Goal: Communication & Community: Answer question/provide support

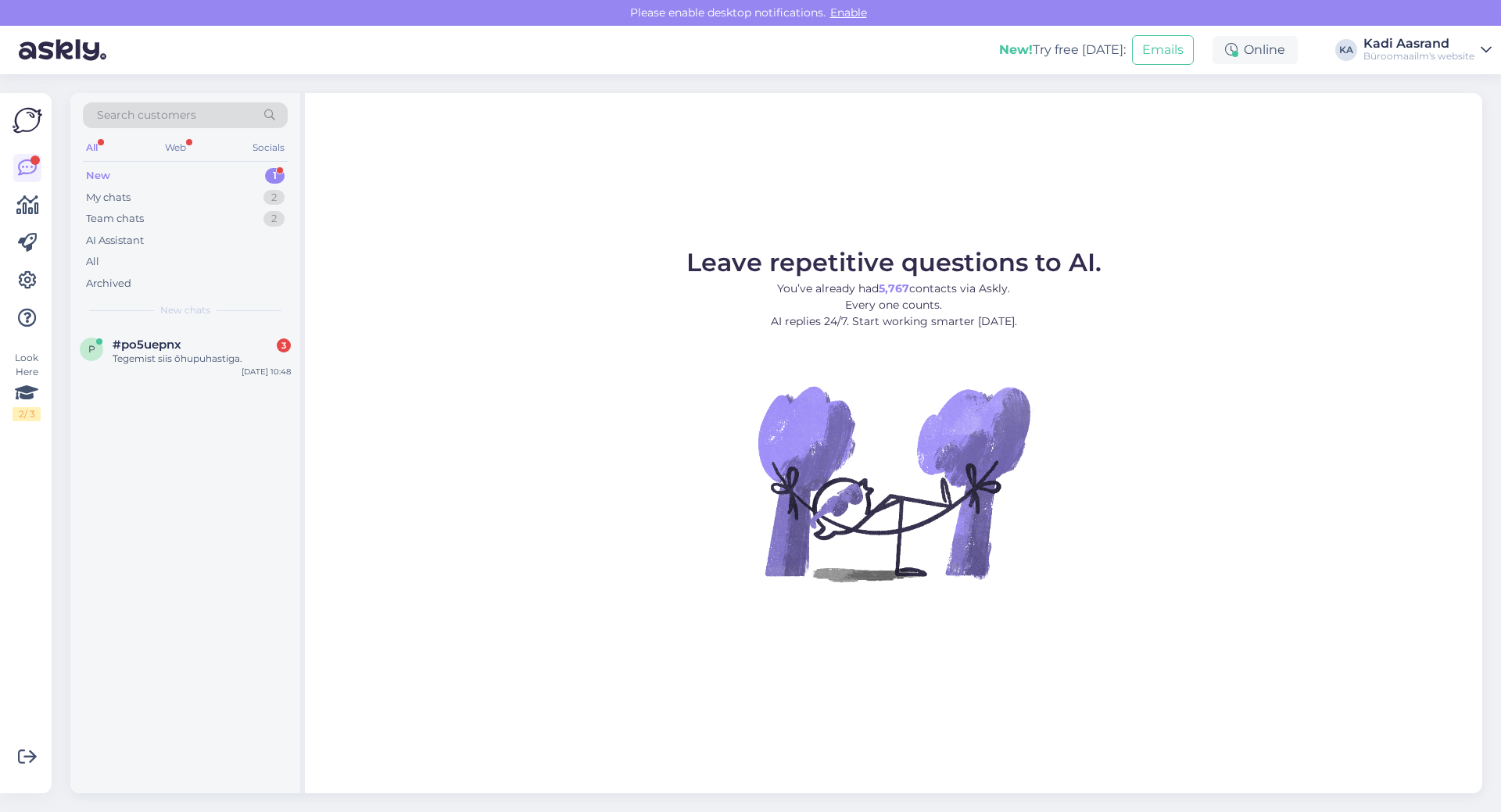
click at [157, 346] on span "#po5uepnx" at bounding box center [146, 345] width 69 height 14
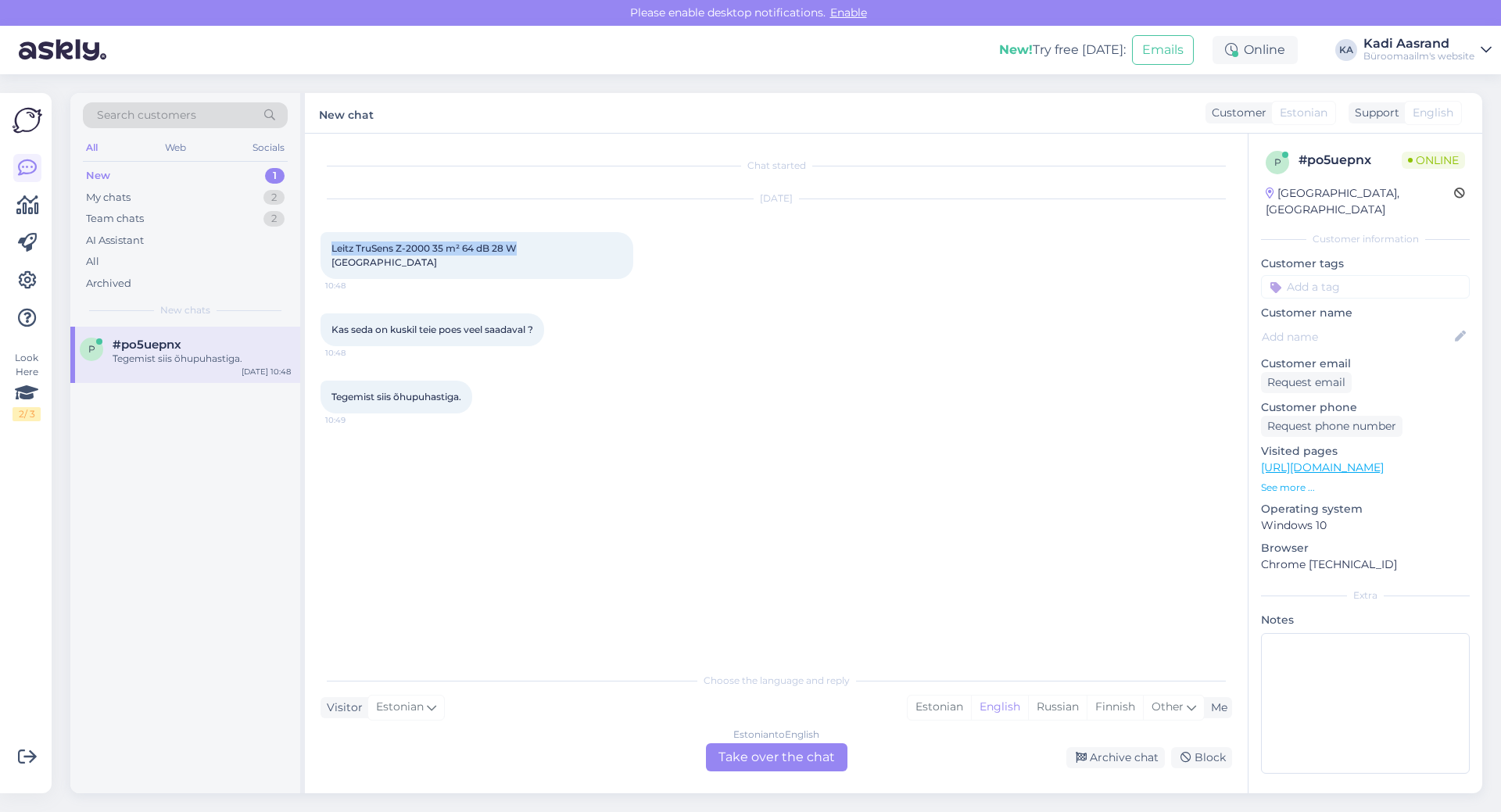
drag, startPoint x: 332, startPoint y: 246, endPoint x: 518, endPoint y: 249, distance: 186.0
click at [518, 249] on span "Leitz TruSens Z-2000 35 m² 64 dB 28 W [GEOGRAPHIC_DATA]" at bounding box center [425, 255] width 188 height 26
copy span "Leitz TruSens Z-2000 35 m² 64 dB 28 W"
click at [942, 706] on div "Estonian" at bounding box center [939, 707] width 64 height 23
click at [805, 759] on div "Estonian to Estonian Take over the chat" at bounding box center [777, 756] width 142 height 28
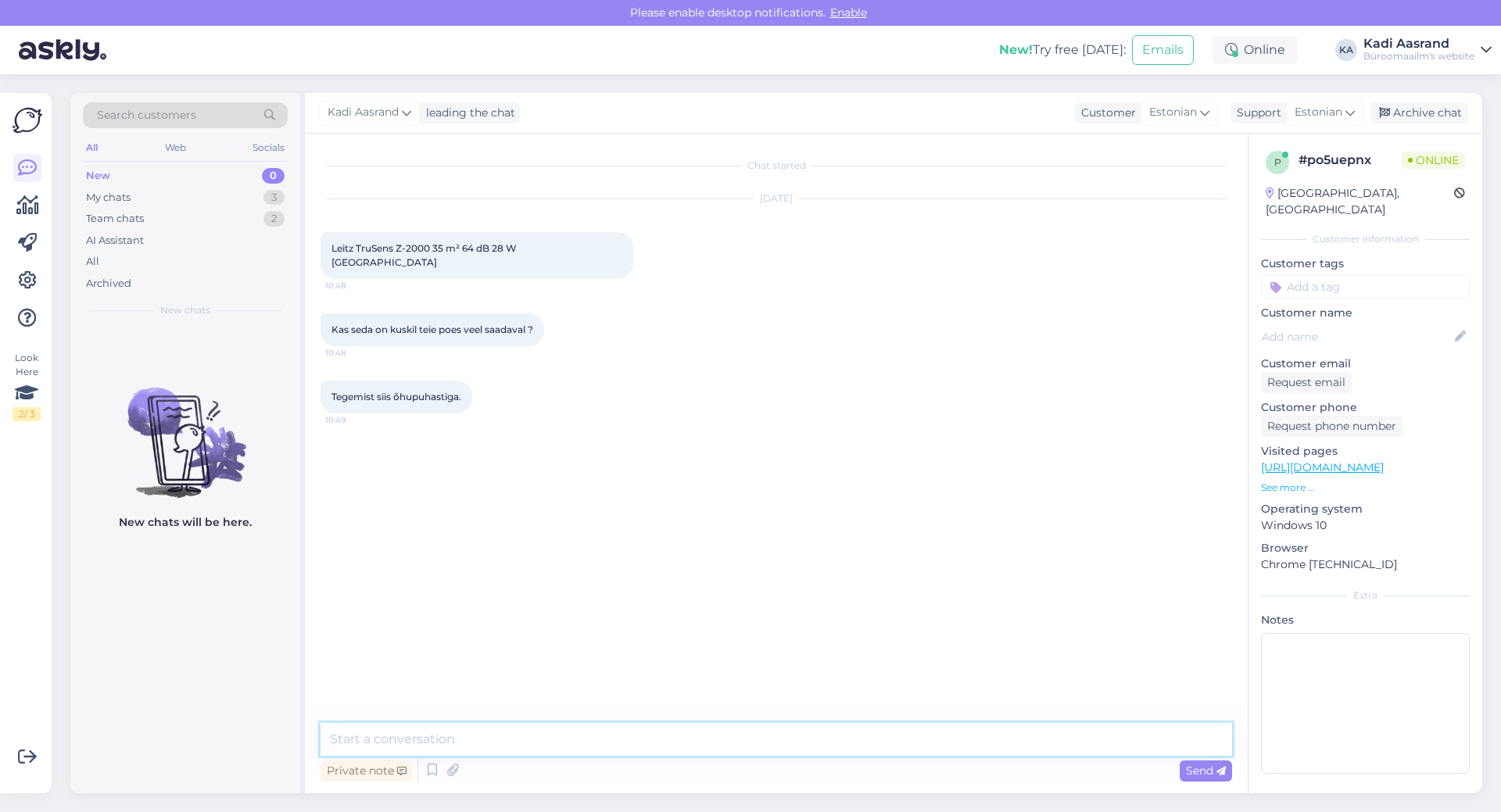
click at [633, 745] on textarea at bounding box center [776, 739] width 911 height 33
click at [521, 729] on textarea "Tere, viimased on alles Kadaka kaupluses ja Tartu kaupluses" at bounding box center [776, 739] width 911 height 33
type textarea "Tere, viimased on alles Kadaka tee kaupluses ja Tartu kaupluses"
click at [821, 752] on textarea "Tere, viimased on alles Kadaka tee kaupluses ja Tartu kaupluses" at bounding box center [776, 739] width 911 height 33
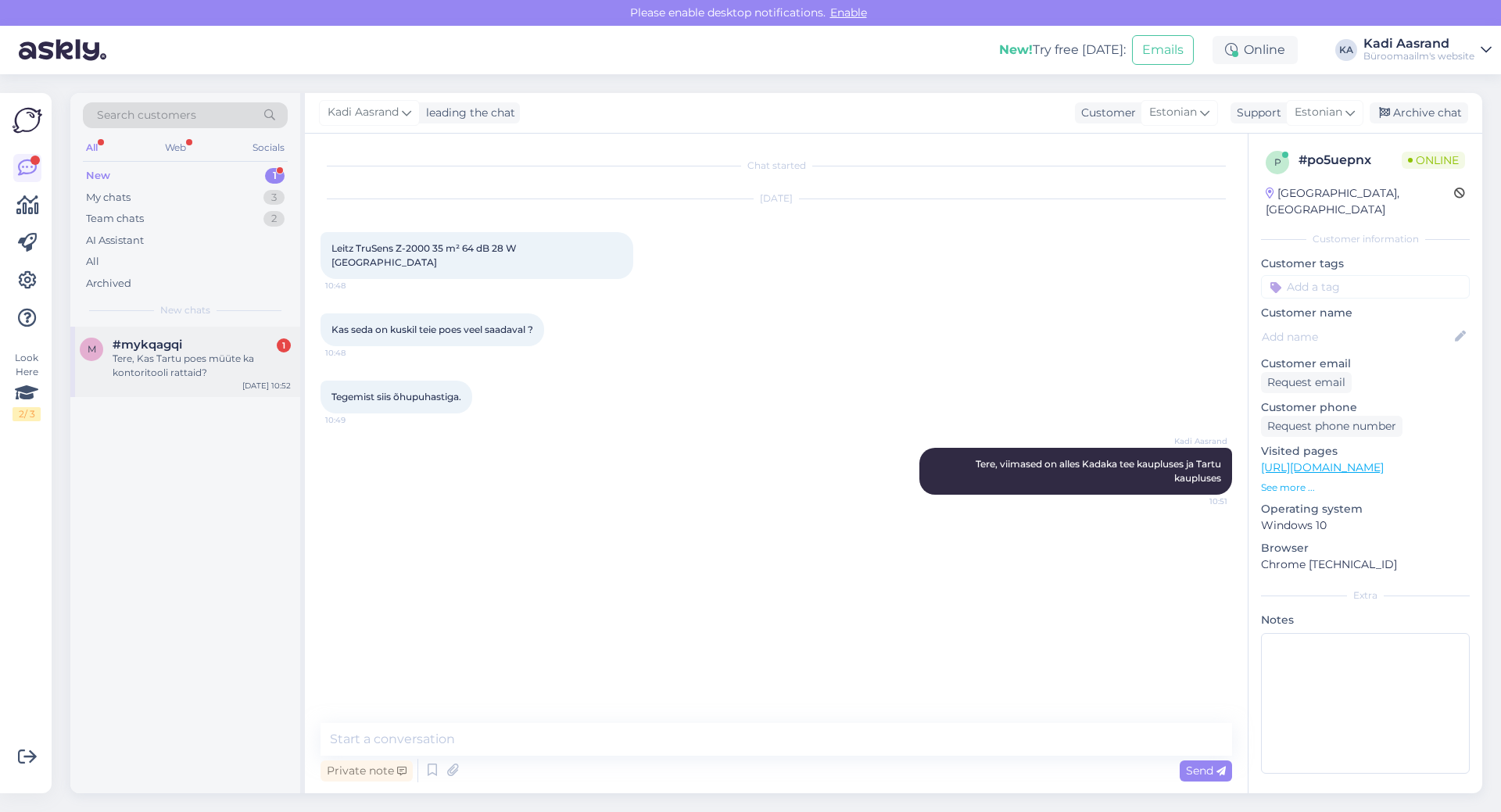
click at [171, 362] on div "Tere, Kas Tartu poes müüte ka kontoritooli rattaid?" at bounding box center [201, 365] width 179 height 28
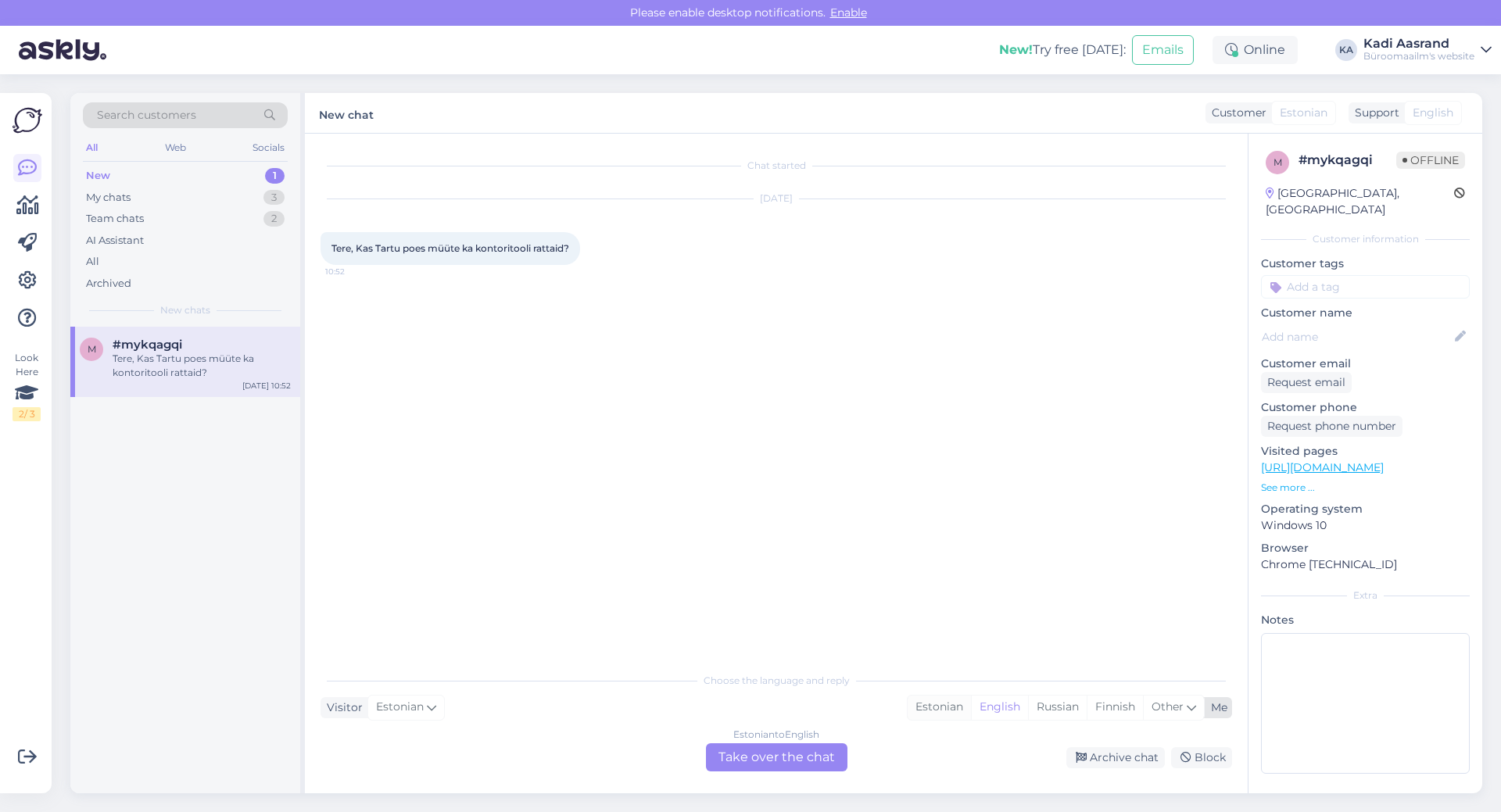
click at [942, 711] on div "Estonian" at bounding box center [939, 707] width 64 height 23
click at [814, 759] on div "Estonian to Estonian Take over the chat" at bounding box center [777, 756] width 142 height 28
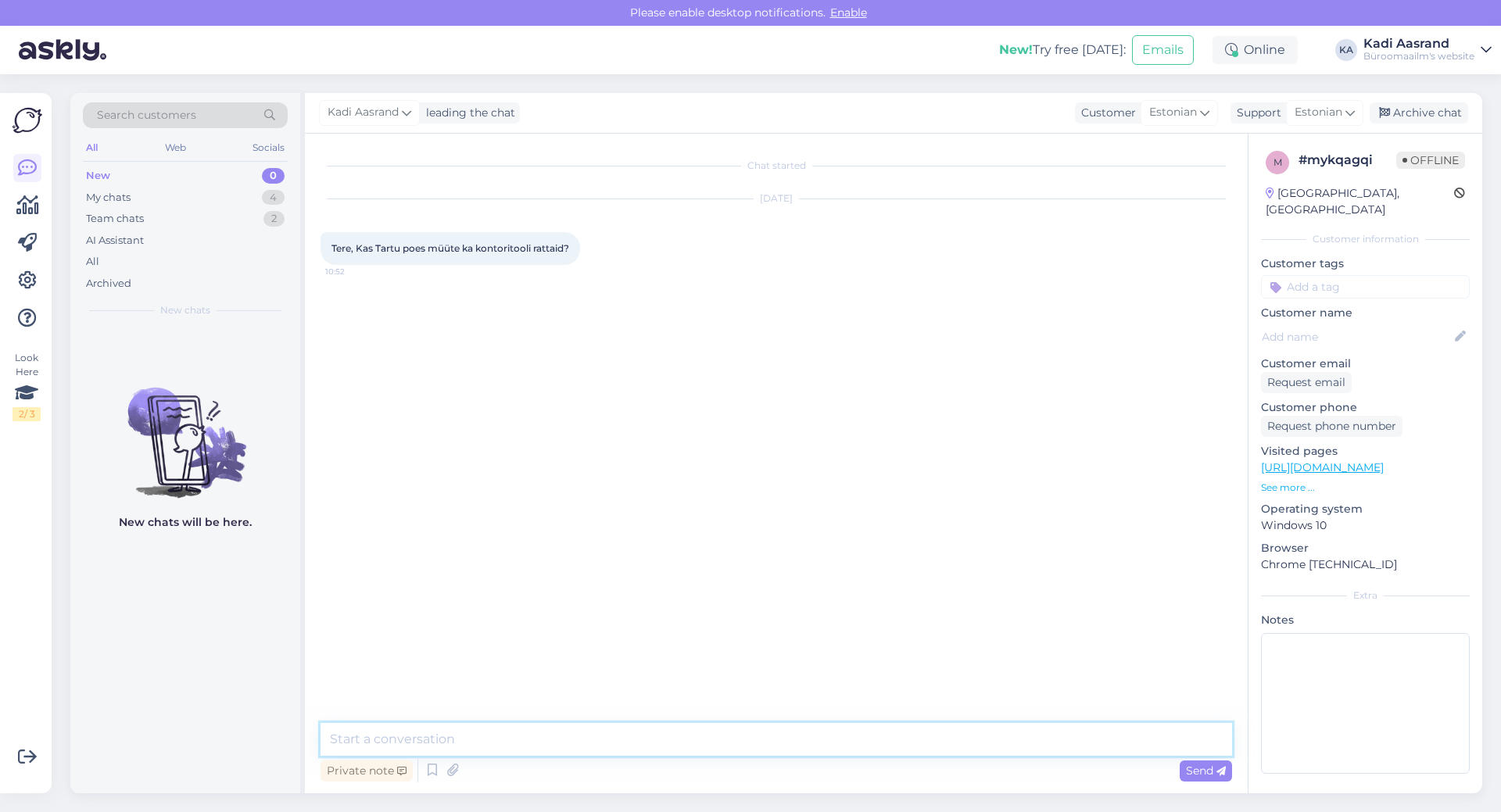
click at [812, 738] on textarea at bounding box center [776, 739] width 911 height 33
type textarea "Tere, jaa [PERSON_NAME] on seal täitsa olemas."
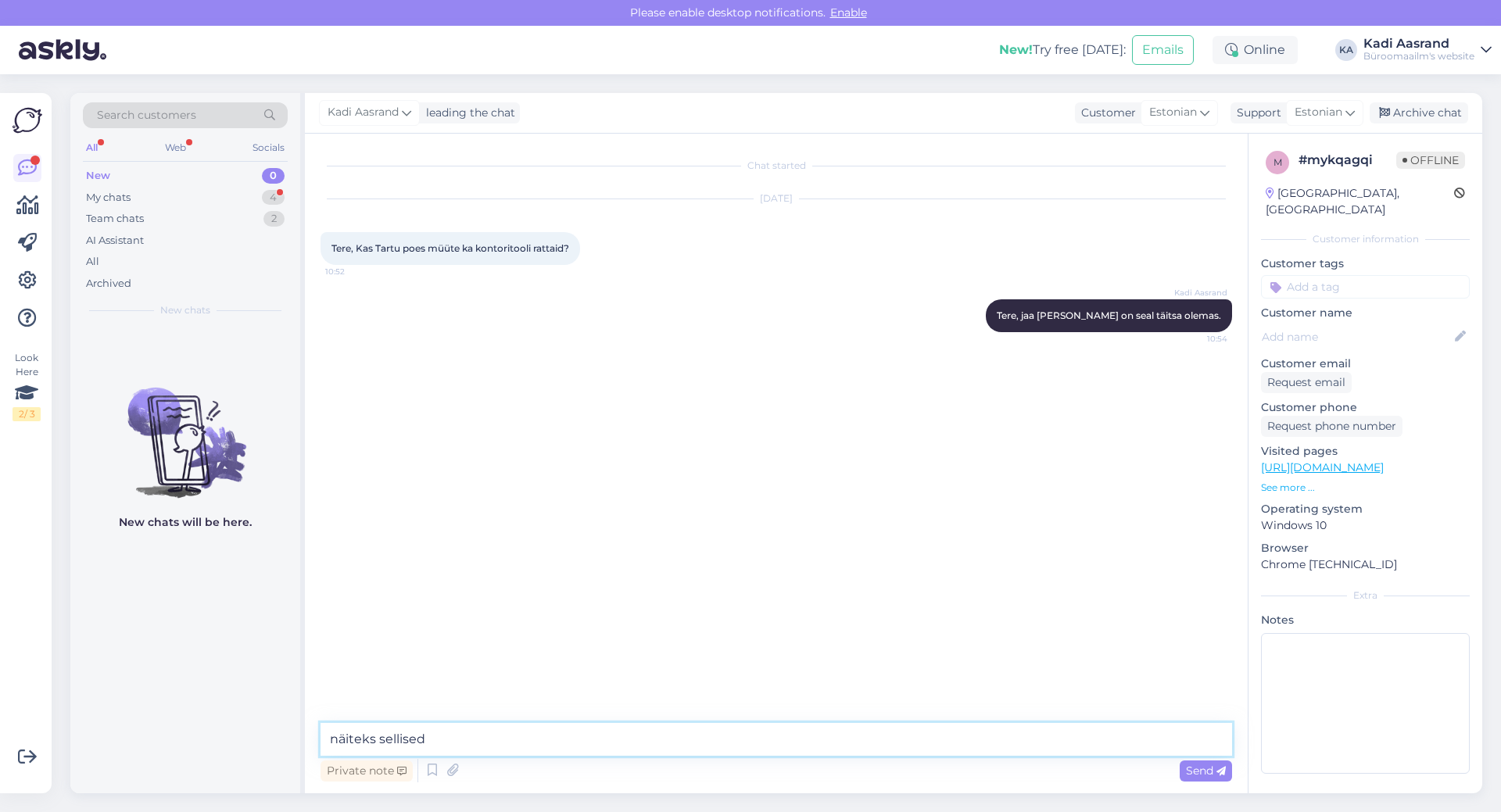
type textarea "näiteks sellised"
paste textarea
click at [249, 207] on div "My chats 4" at bounding box center [185, 197] width 205 height 22
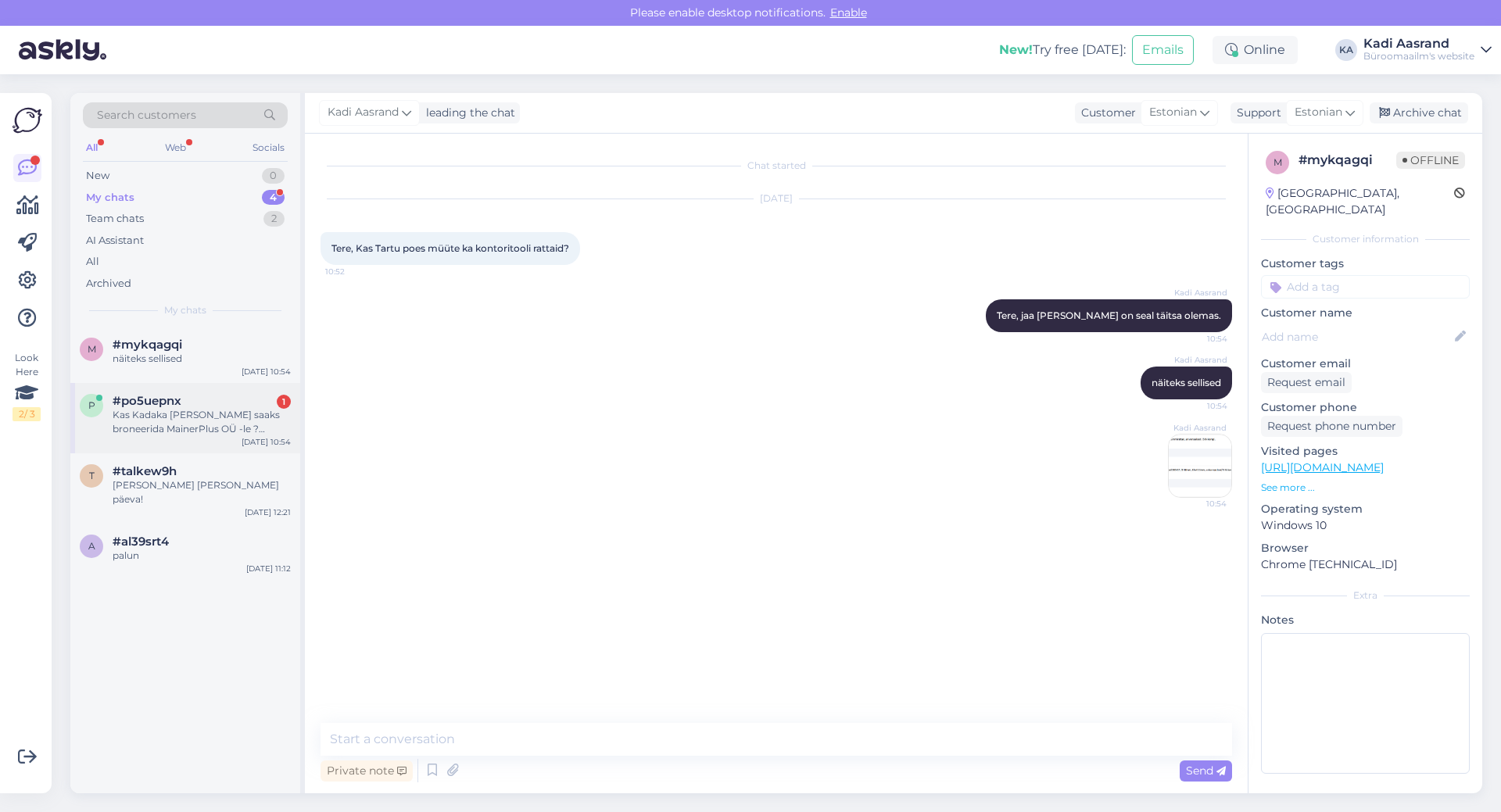
click at [224, 414] on div "Kas Kadaka [PERSON_NAME] saaks broneerida MainerPlus OÜ -le ? Läheksin [PERSON_…" at bounding box center [201, 422] width 179 height 28
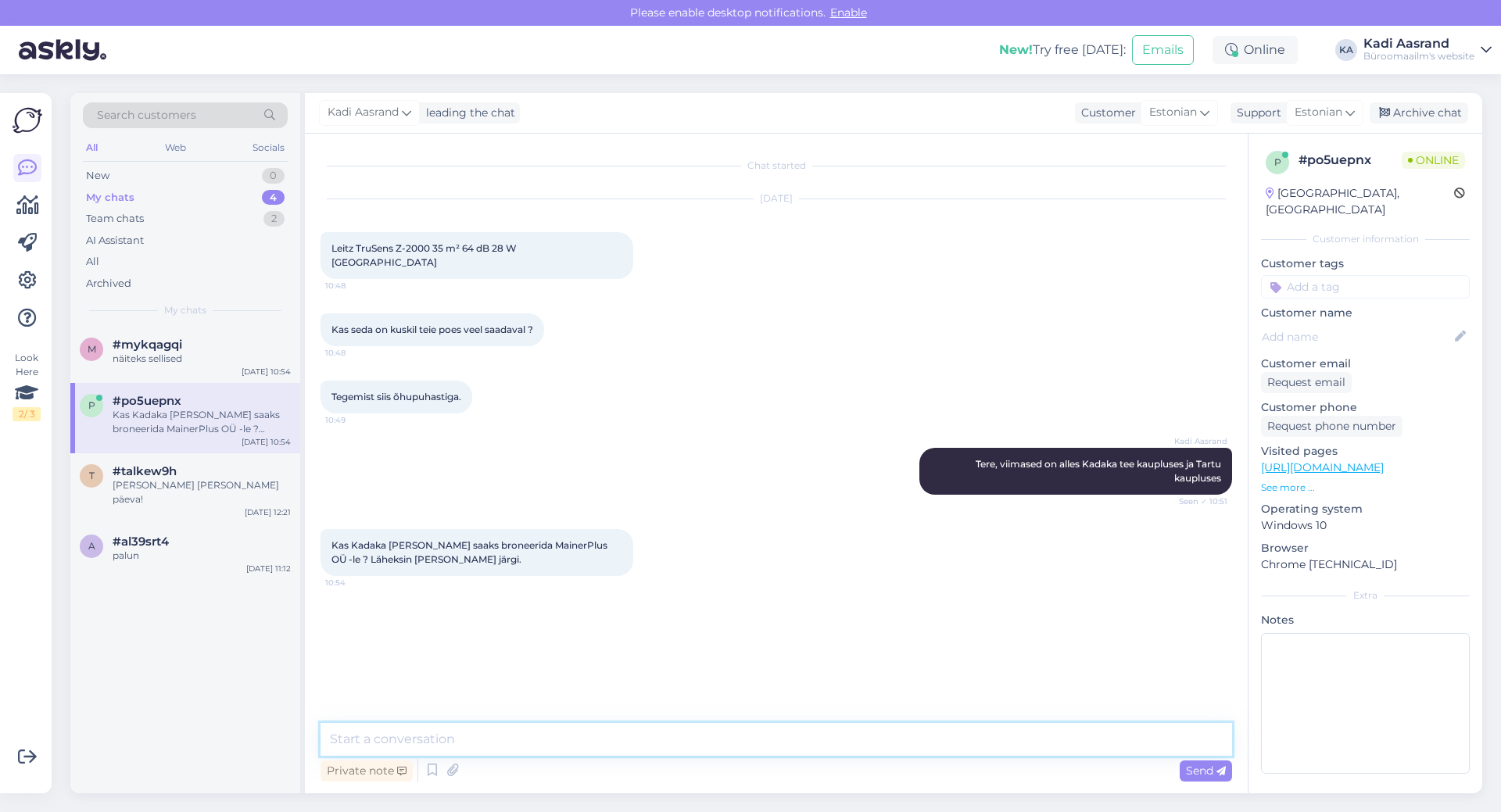
click at [623, 753] on textarea at bounding box center [776, 739] width 911 height 33
click at [464, 740] on textarea "Ikka saab, et kirjutage siia palun" at bounding box center [776, 739] width 911 height 33
drag, startPoint x: 415, startPoint y: 743, endPoint x: 534, endPoint y: 720, distance: 121.2
click at [544, 739] on textarea "Ikka saab, et kirjutage siia palun" at bounding box center [776, 739] width 911 height 33
paste textarea "Kaupluse juhataja: [PHONE_NUMBER] Kaupluse telefon: [PHONE_NUMBER] E-post: [EMA…"
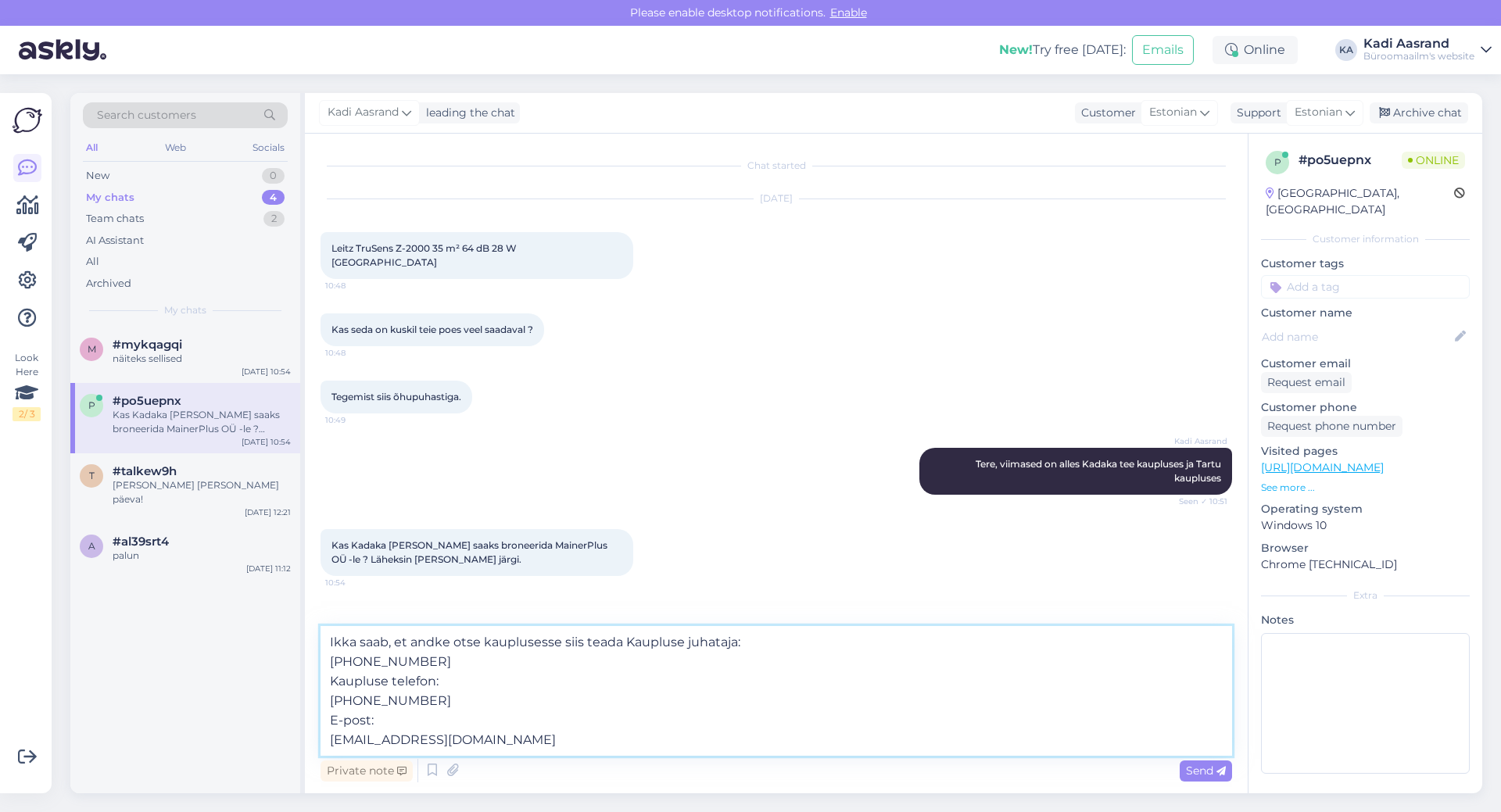
click at [330, 659] on textarea "Ikka saab, et andke otse kauplusesse siis teada Kaupluse juhataja: [PHONE_NUMBE…" at bounding box center [776, 691] width 911 height 130
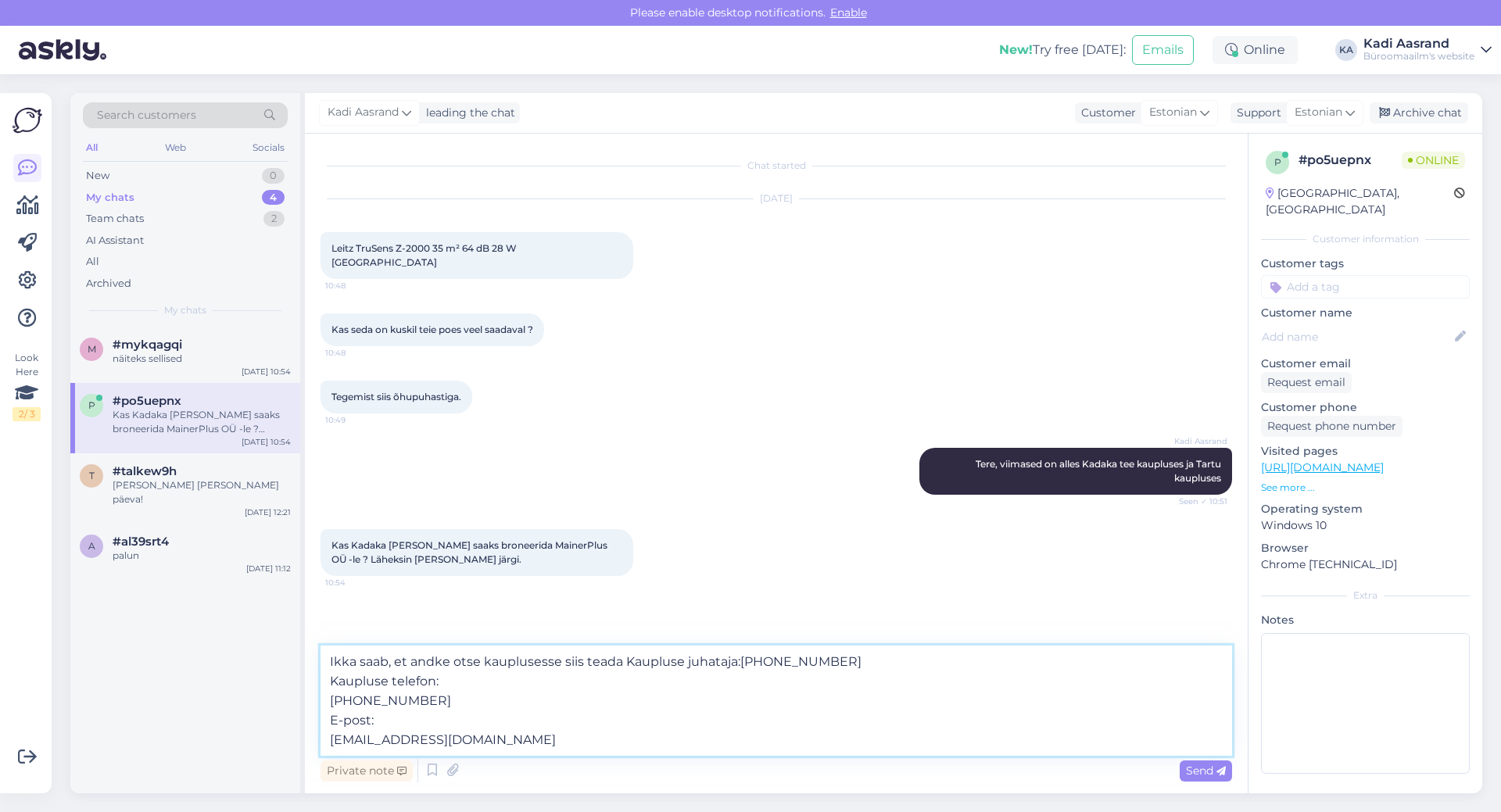
click at [329, 701] on textarea "Ikka saab, et andke otse kauplusesse siis teada Kaupluse juhataja:[PHONE_NUMBER…" at bounding box center [776, 700] width 911 height 110
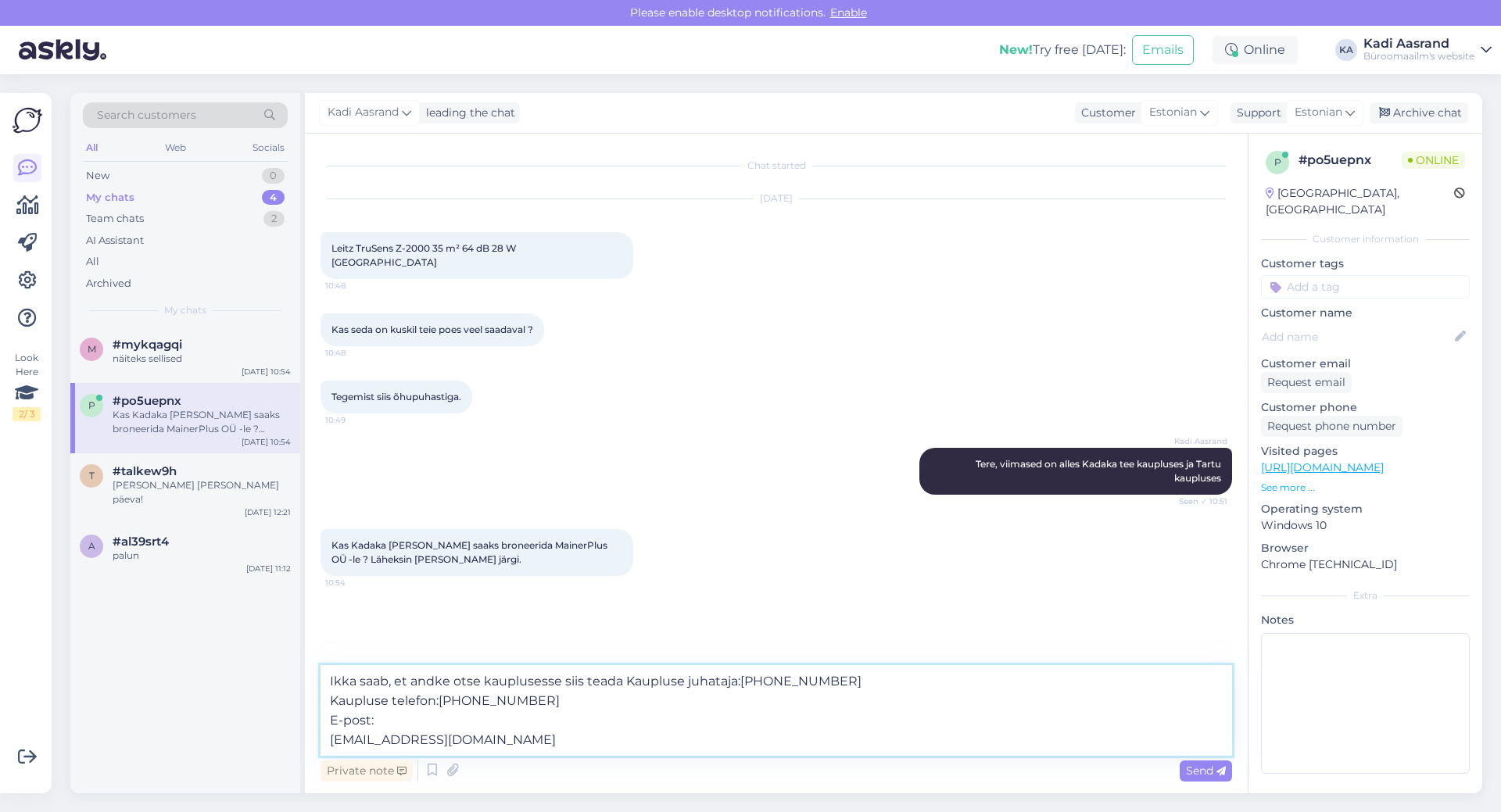
click at [329, 738] on textarea "Ikka saab, et andke otse kauplusesse siis teada Kaupluse juhataja:[PHONE_NUMBER…" at bounding box center [776, 710] width 911 height 91
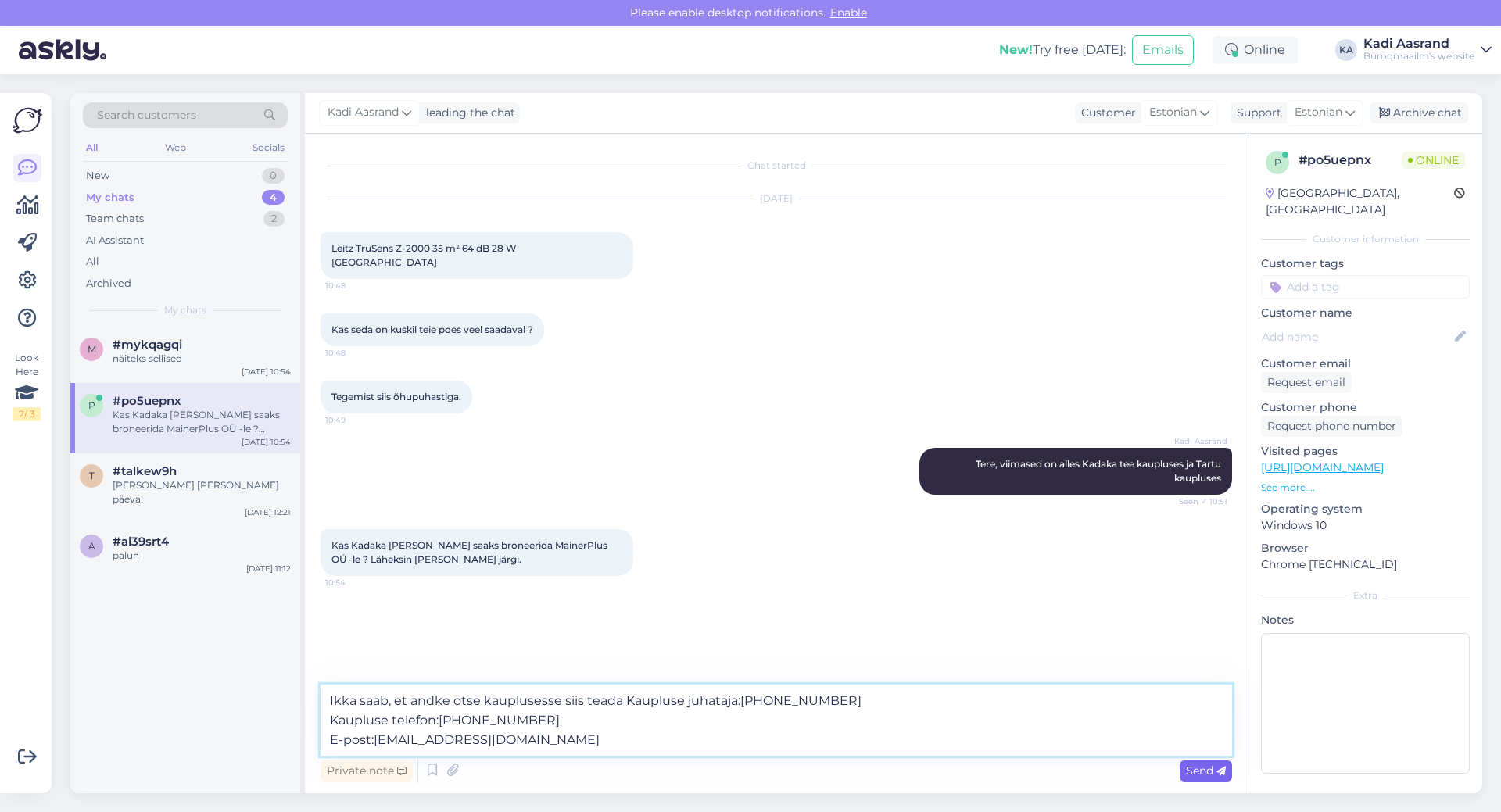
type textarea "Ikka saab, et andke otse kauplusesse siis teada Kaupluse juhataja:[PHONE_NUMBER…"
click at [1197, 767] on span "Send" at bounding box center [1206, 771] width 40 height 14
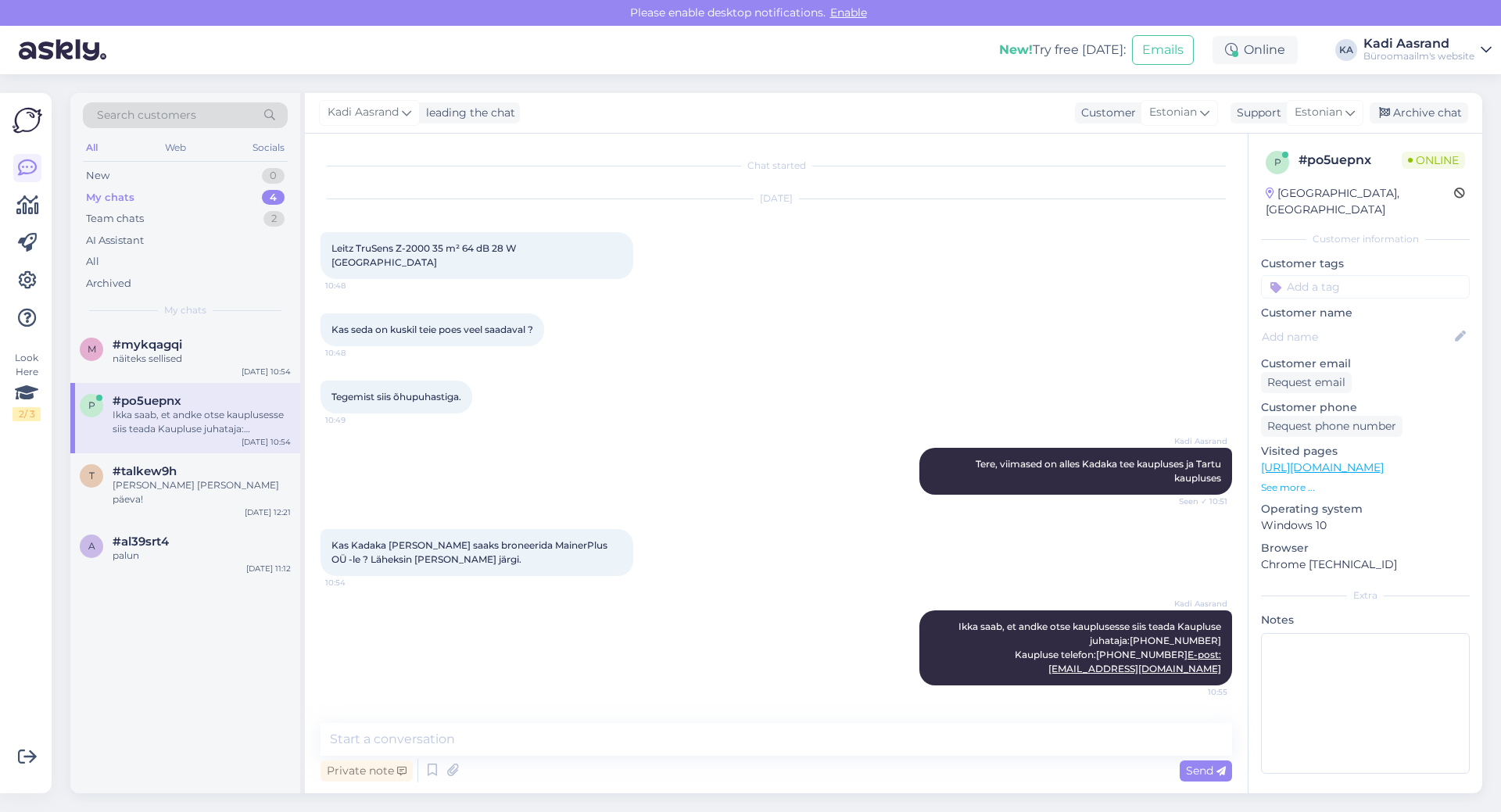
click at [714, 376] on div "Tegemist siis õhupuhastiga. 10:49" at bounding box center [776, 397] width 911 height 67
click at [563, 599] on div "Kadi Aasrand Ikka saab, et andke otse kauplusesse siis teada Kaupluse juhataja:…" at bounding box center [776, 648] width 911 height 109
click at [165, 360] on div "näiteks sellised" at bounding box center [201, 359] width 179 height 14
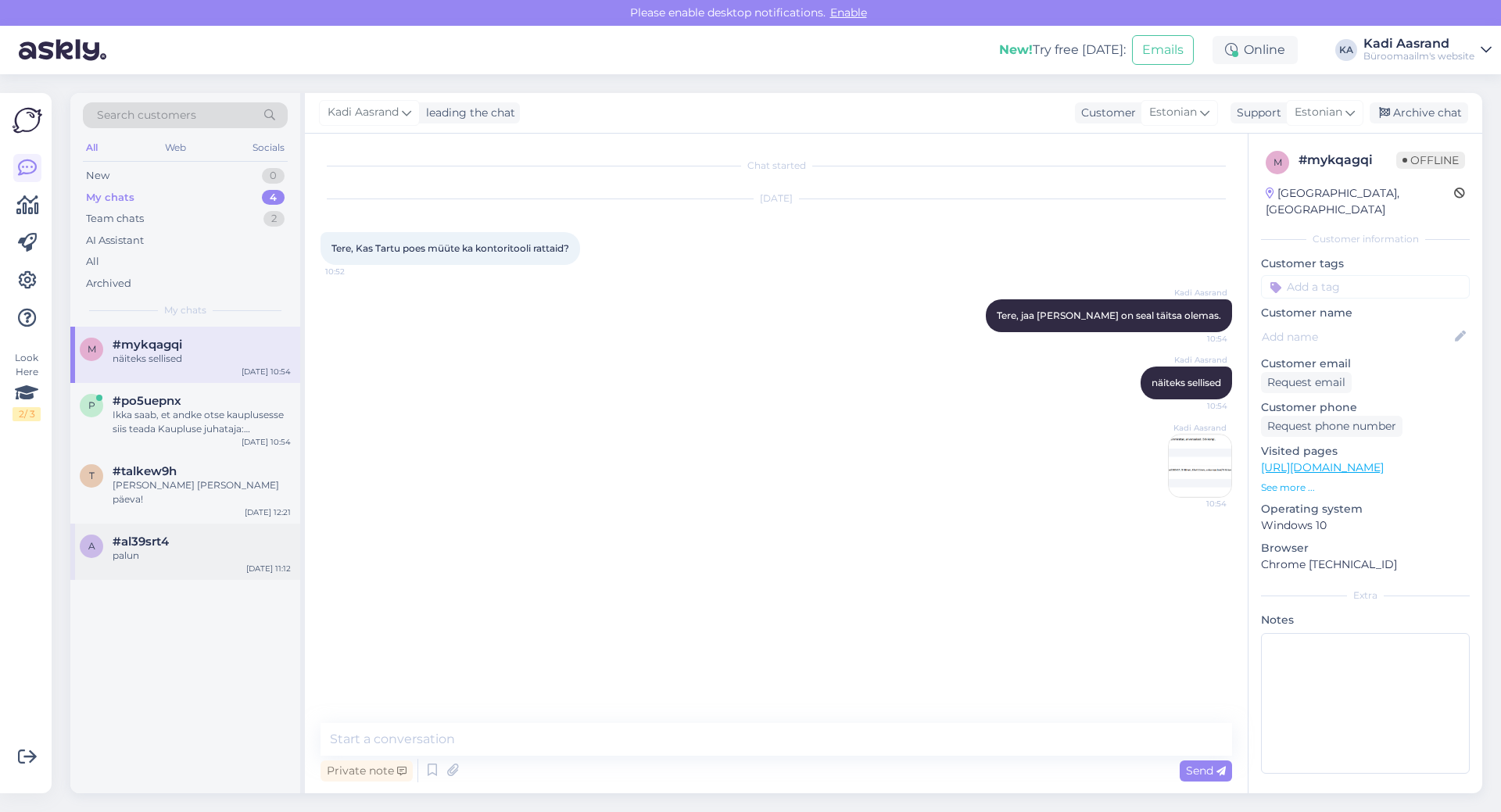
click at [137, 548] on div "palun" at bounding box center [201, 555] width 179 height 14
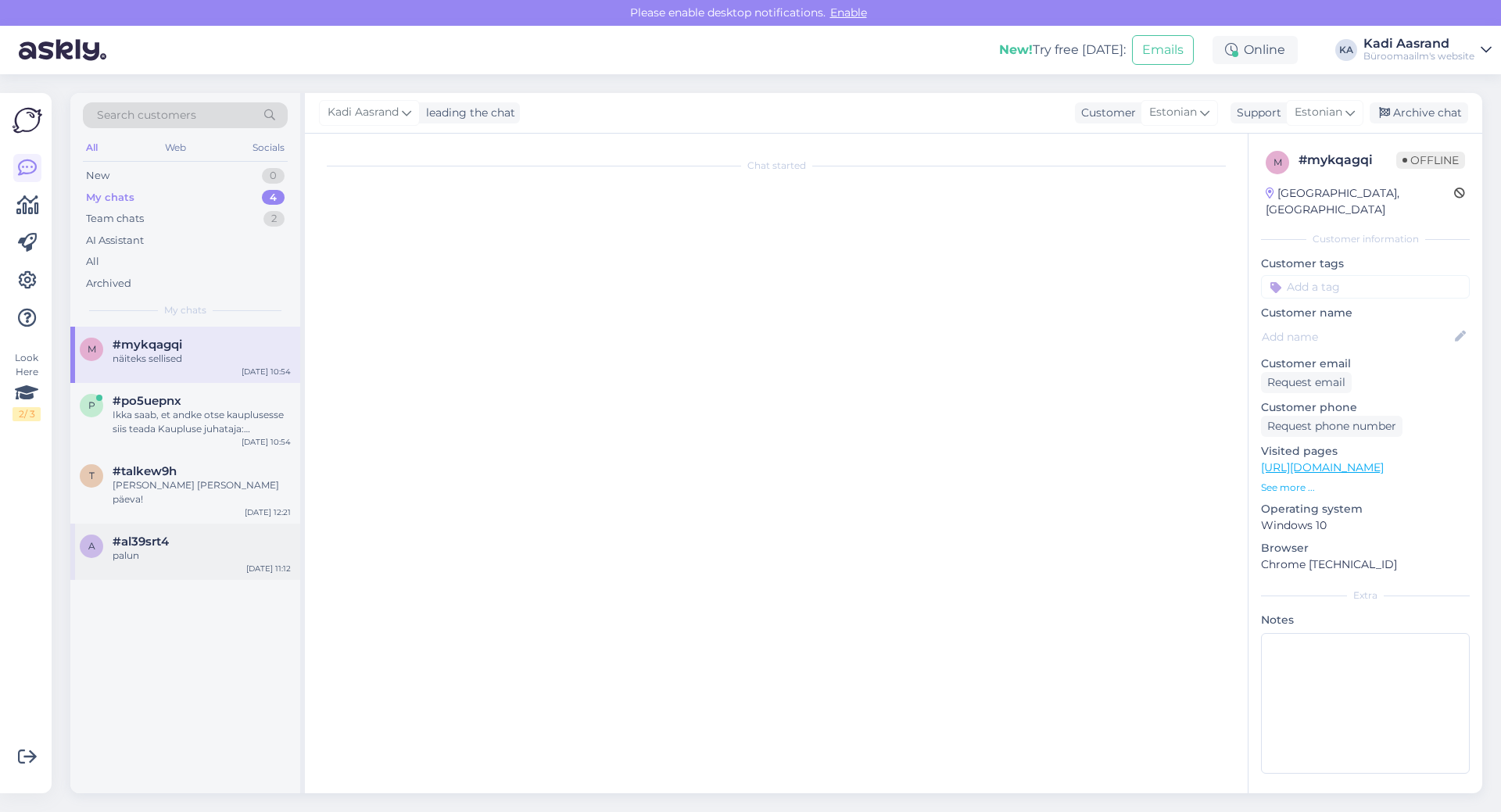
scroll to position [19, 0]
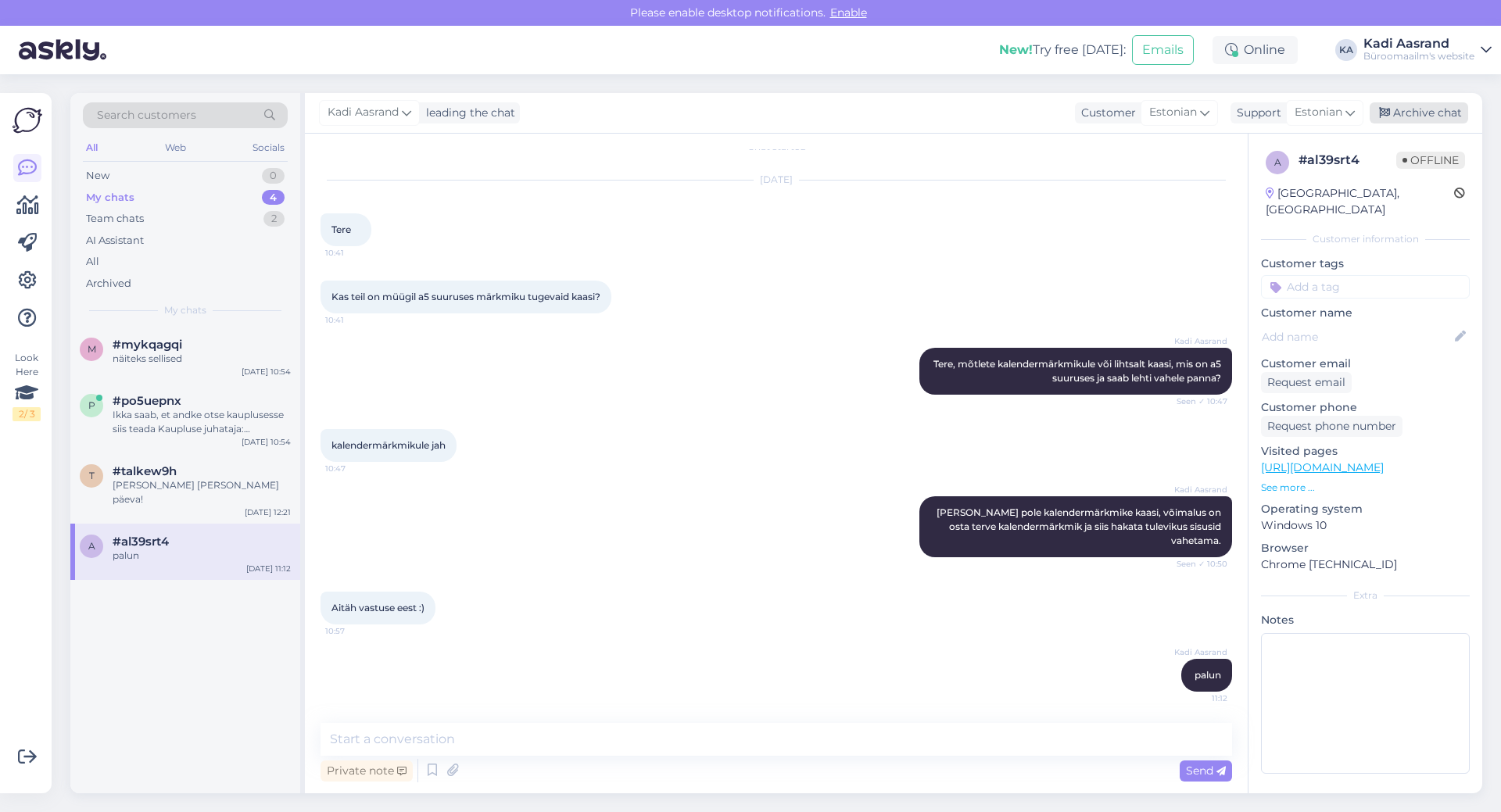
click at [1456, 110] on div "Archive chat" at bounding box center [1419, 113] width 99 height 22
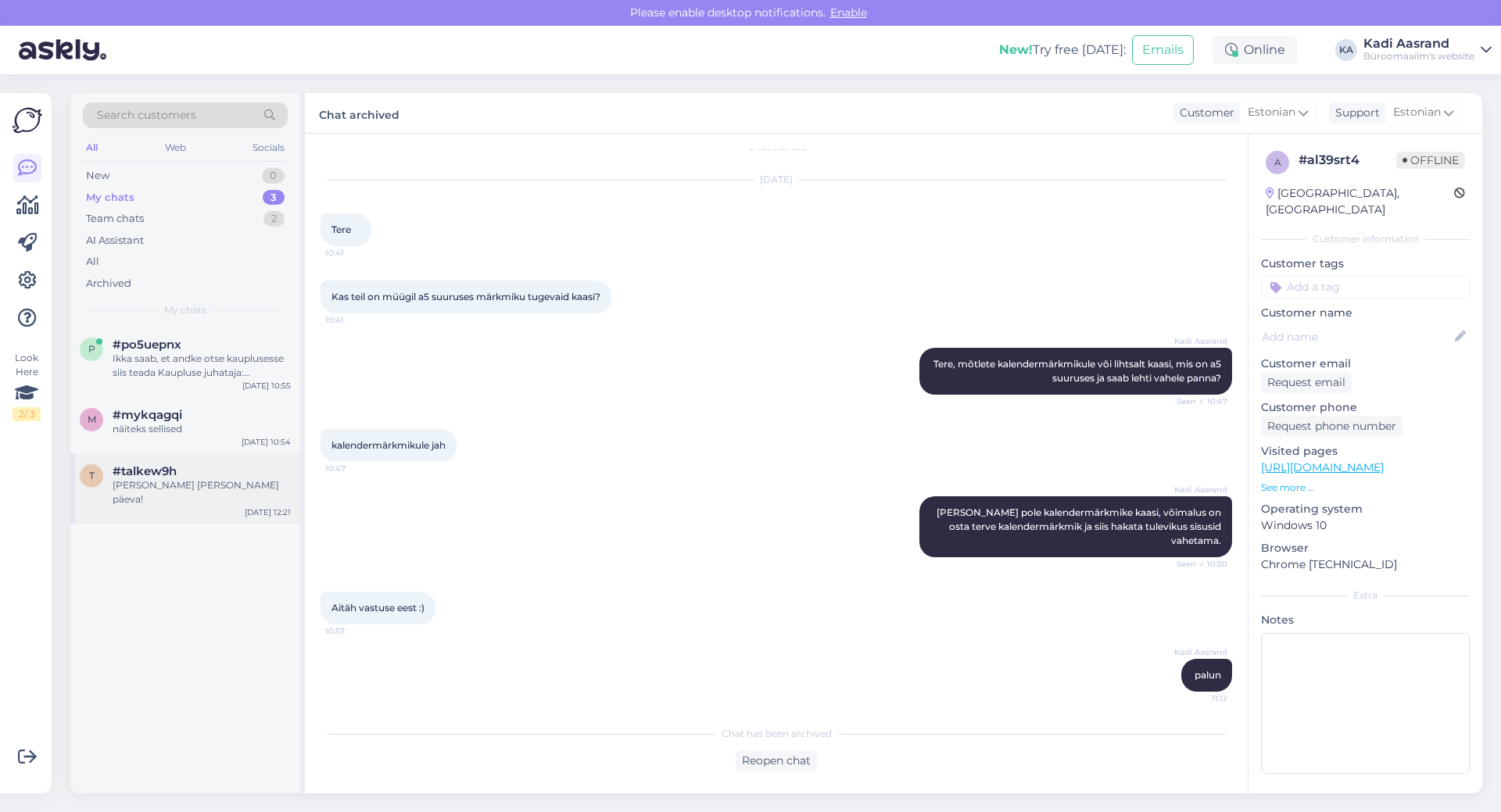
click at [172, 487] on div "[PERSON_NAME] [PERSON_NAME] päeva!" at bounding box center [201, 492] width 179 height 28
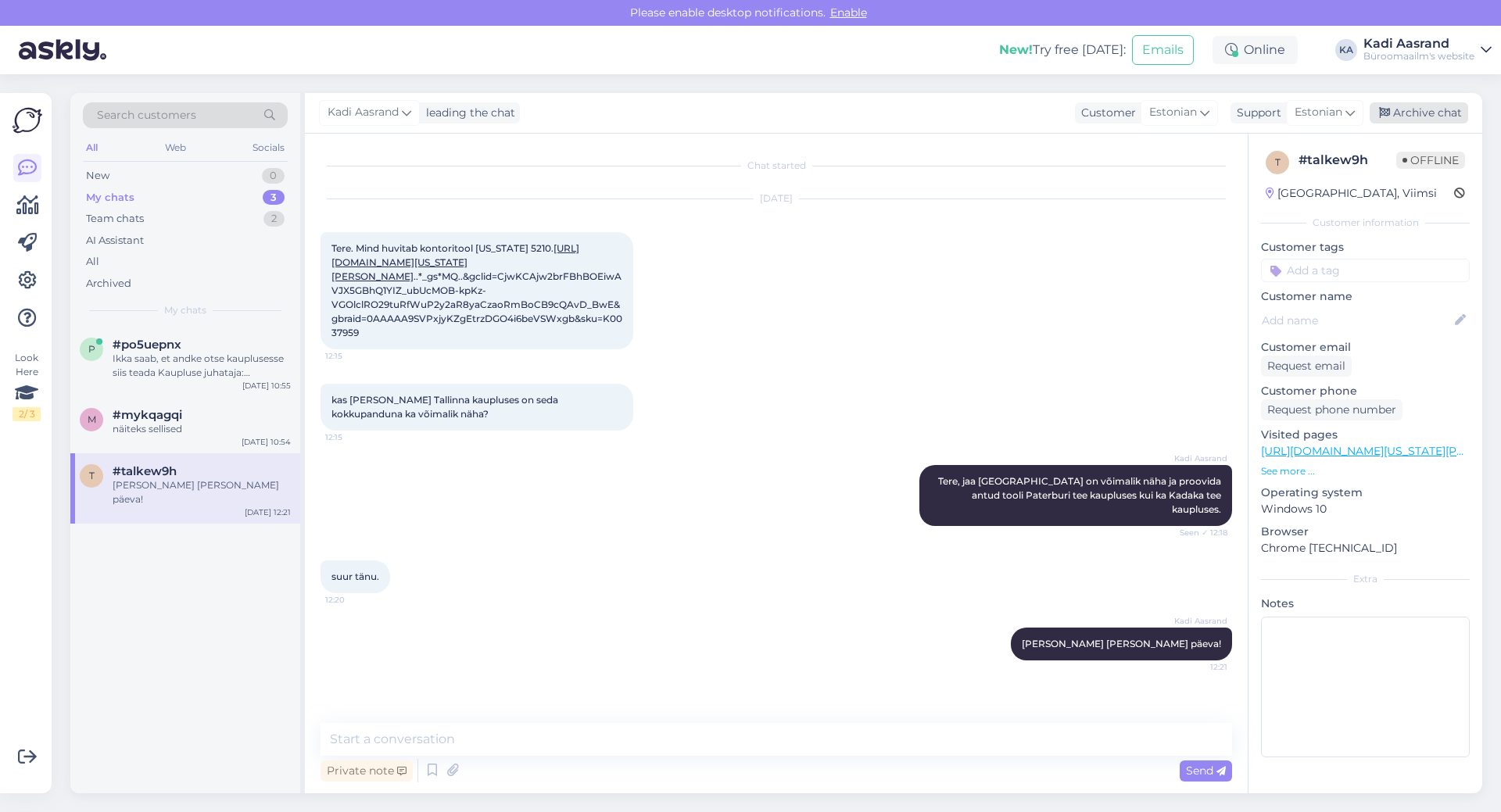
click at [1419, 114] on div "Archive chat" at bounding box center [1419, 113] width 99 height 22
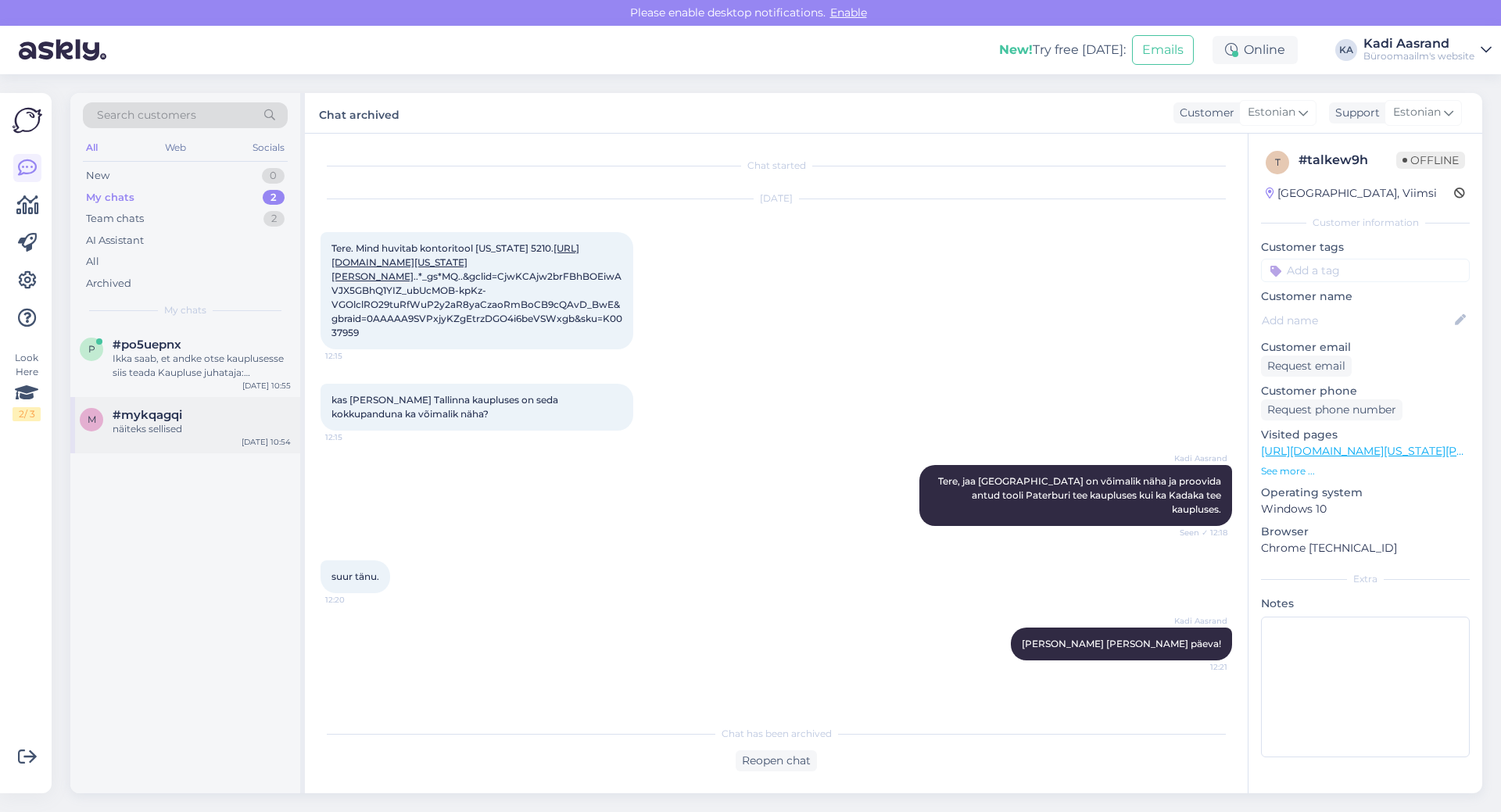
click at [143, 430] on div "näiteks sellised" at bounding box center [201, 429] width 179 height 14
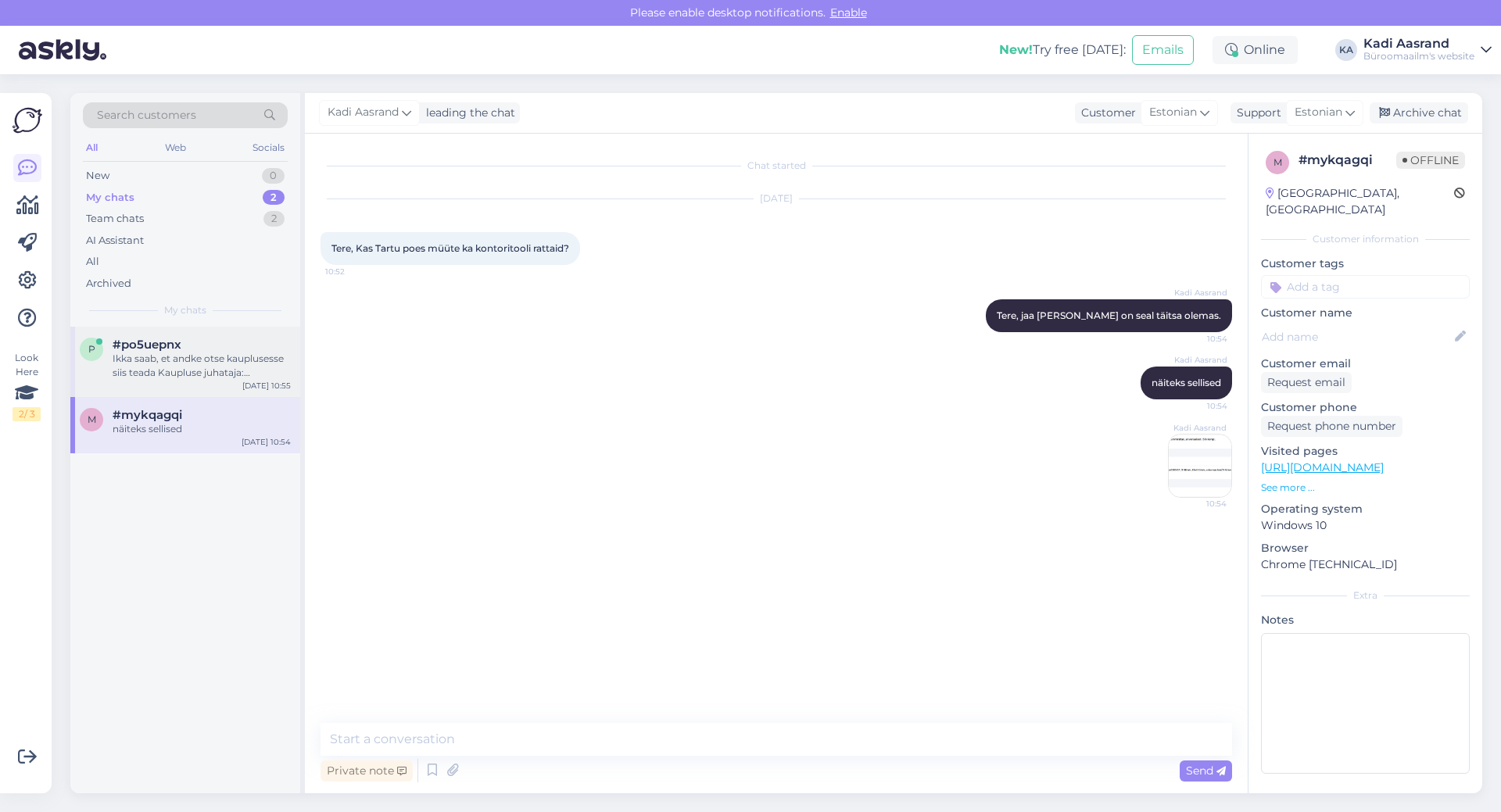
click at [143, 361] on div "Ikka saab, et andke otse kauplusesse siis teada Kaupluse juhataja:[PHONE_NUMBER…" at bounding box center [201, 365] width 179 height 28
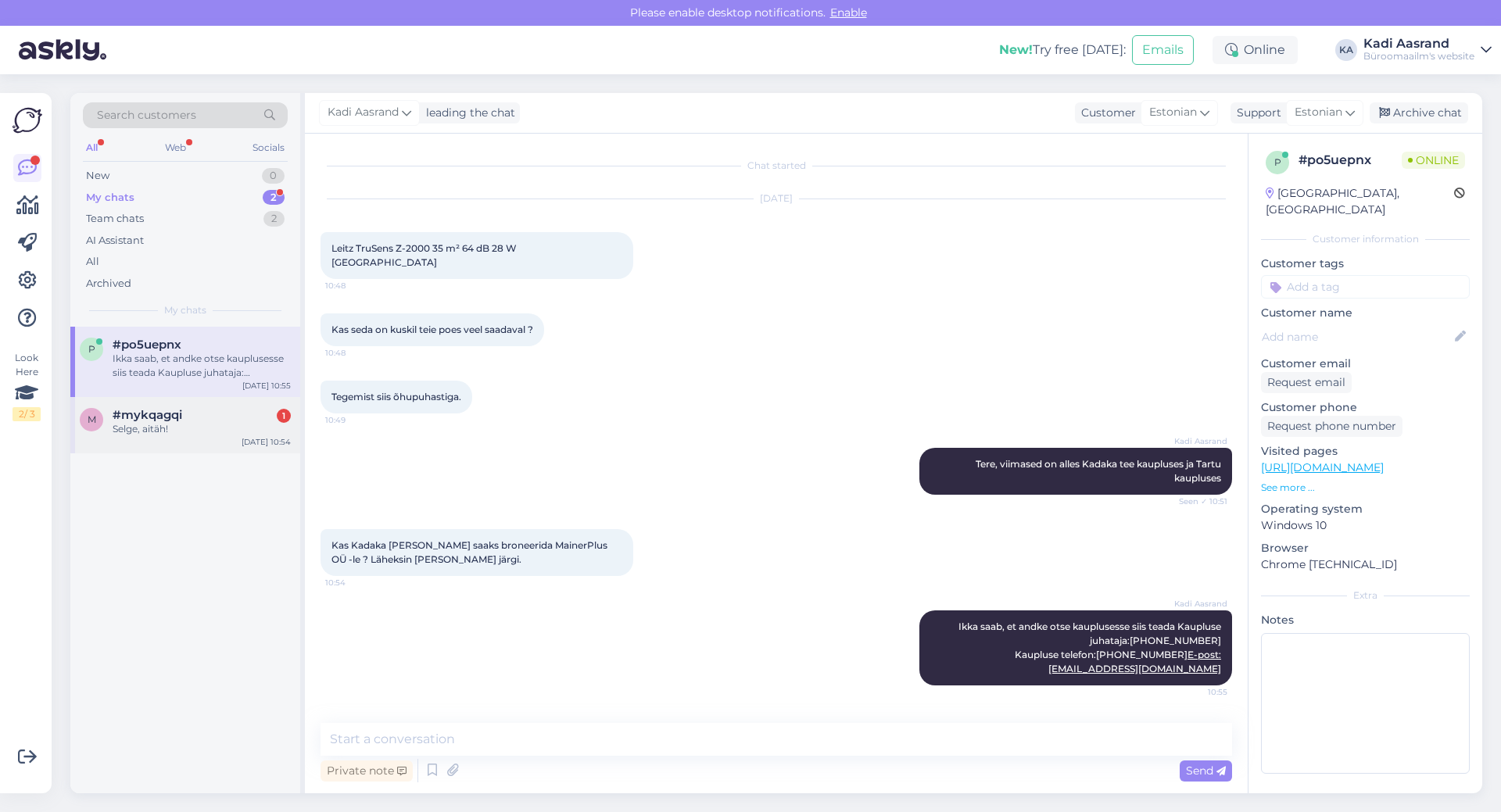
click at [207, 426] on div "Selge, aitäh!" at bounding box center [201, 429] width 179 height 14
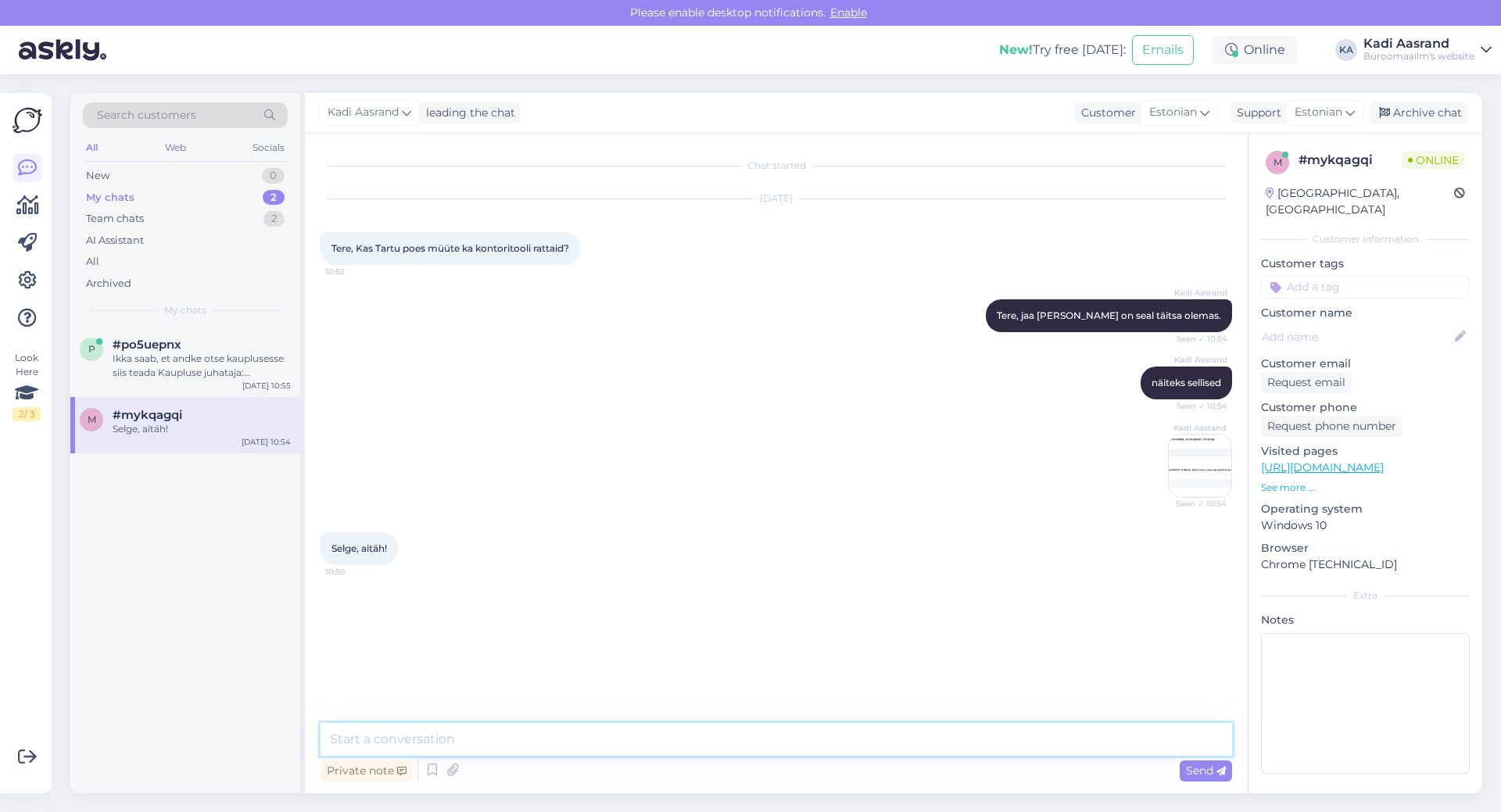
click at [487, 751] on textarea at bounding box center [776, 739] width 911 height 33
type textarea "[PERSON_NAME] [PERSON_NAME] päeva!"
click at [256, 371] on div "Ikka saab, et andke otse kauplusesse siis teada Kaupluse juhataja:[PHONE_NUMBER…" at bounding box center [201, 365] width 179 height 28
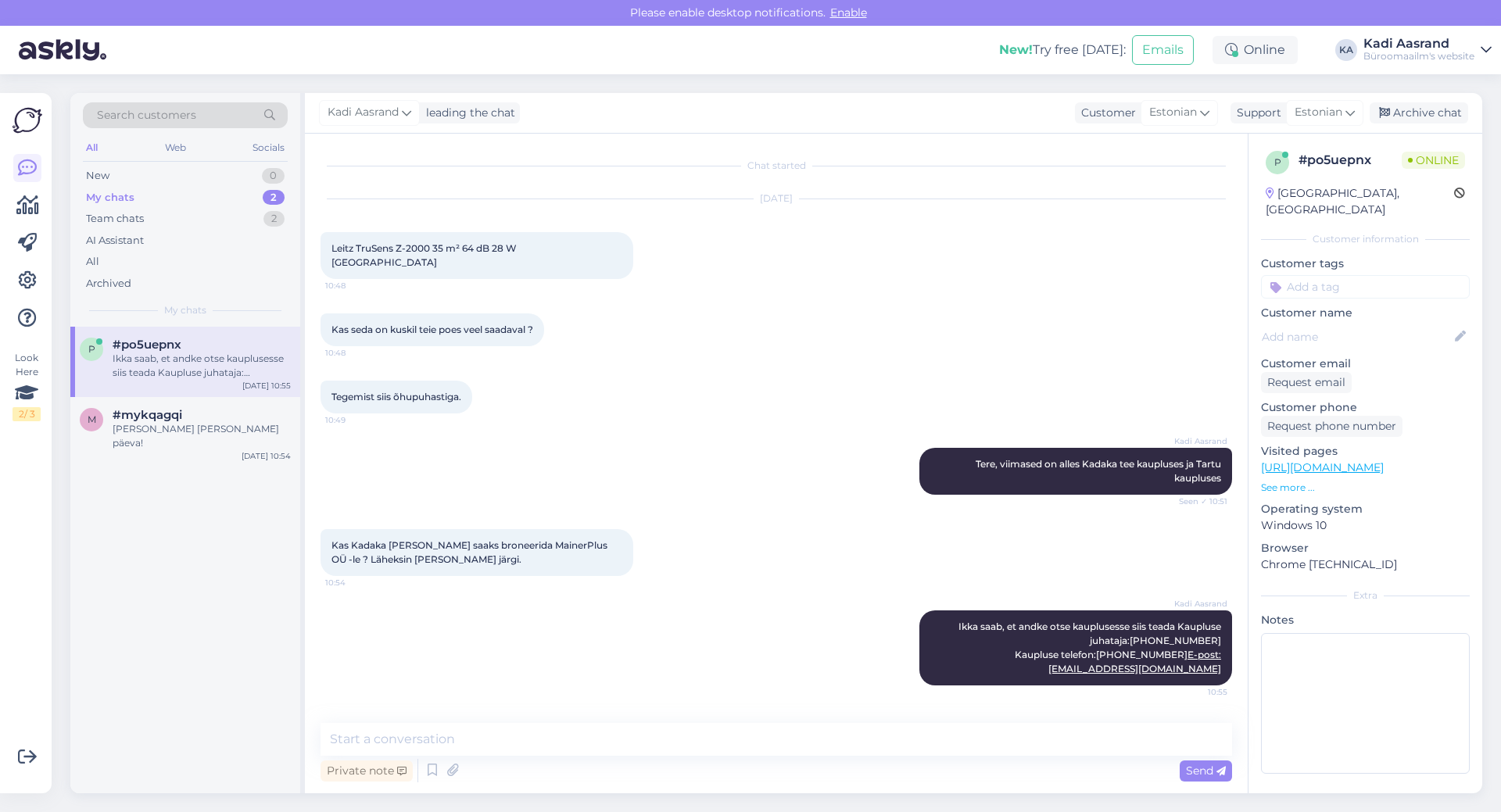
click at [820, 363] on div "Tegemist siis õhupuhastiga. 10:49" at bounding box center [776, 397] width 911 height 67
click at [724, 401] on div "Tegemist siis õhupuhastiga. 10:49" at bounding box center [776, 397] width 911 height 67
click at [860, 392] on div "Tegemist siis õhupuhastiga. 10:49" at bounding box center [776, 397] width 911 height 67
drag, startPoint x: 336, startPoint y: 247, endPoint x: 538, endPoint y: 250, distance: 202.0
click at [519, 250] on span "Leitz TruSens Z-2000 35 m² 64 dB 28 W [GEOGRAPHIC_DATA]" at bounding box center [425, 255] width 188 height 26
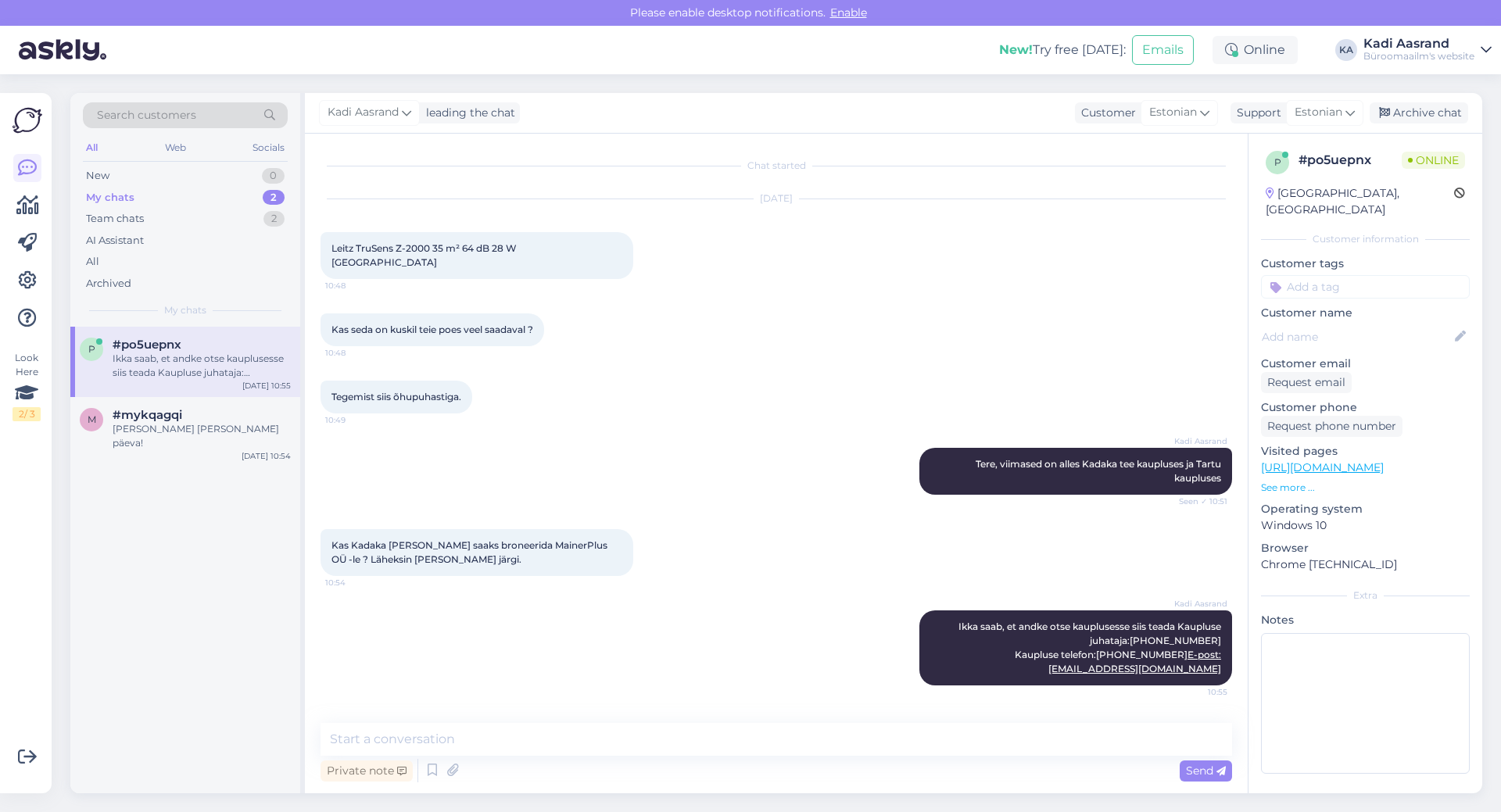
click at [332, 249] on span "Leitz TruSens Z-2000 35 m² 64 dB 28 W [GEOGRAPHIC_DATA]" at bounding box center [425, 255] width 188 height 26
drag, startPoint x: 332, startPoint y: 245, endPoint x: 550, endPoint y: 249, distance: 218.0
click at [550, 249] on div "Leitz TruSens Z-2000 35 m² 64 dB 28 W Valge 10:48" at bounding box center [477, 256] width 312 height 47
copy span "Leitz TruSens Z-2000 35 m² 64 dB 28 W [GEOGRAPHIC_DATA]"
drag, startPoint x: 518, startPoint y: 532, endPoint x: 590, endPoint y: 524, distance: 72.4
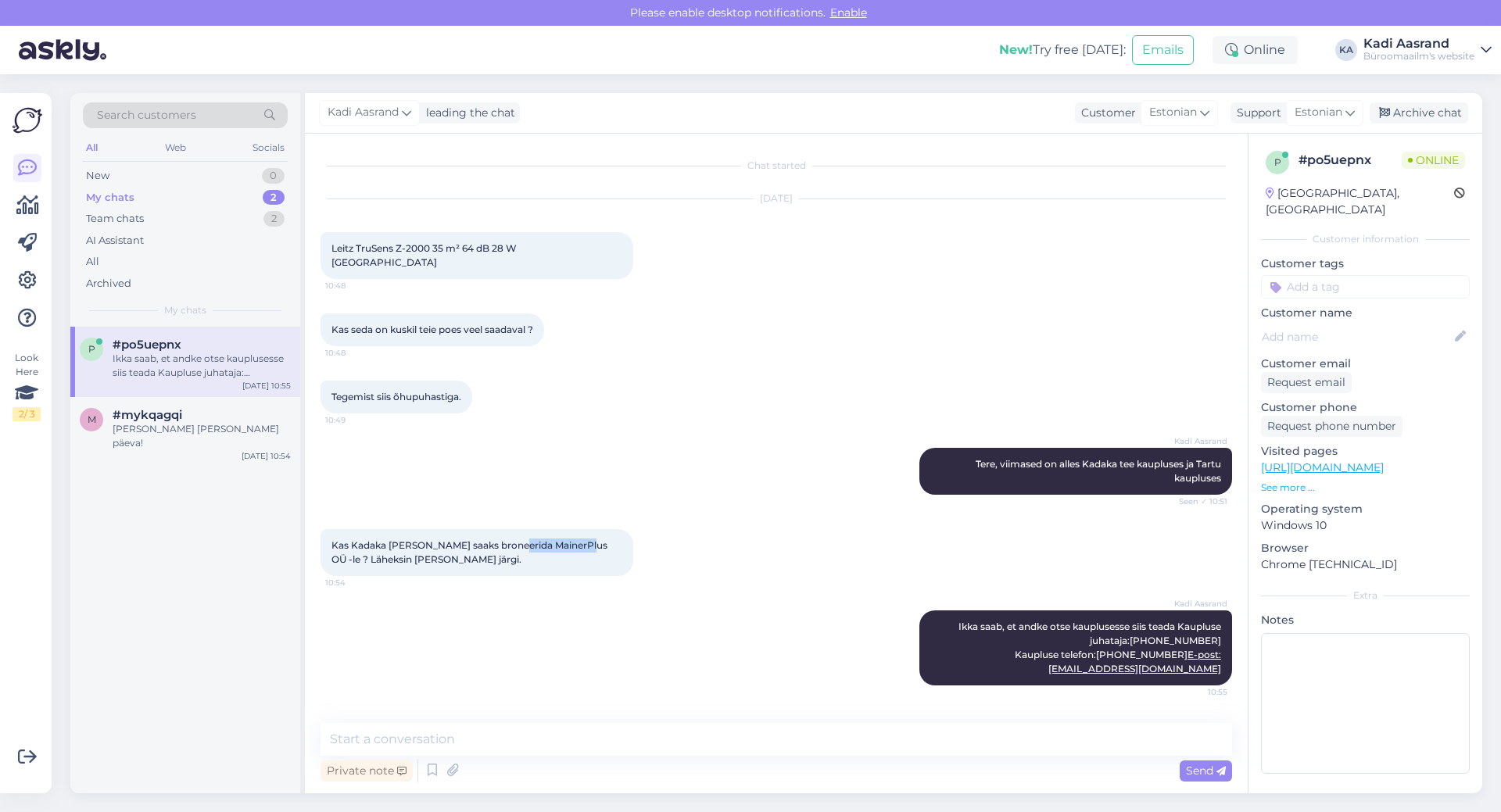
click at [590, 529] on div "Kas Kadaka [PERSON_NAME] saaks broneerida MainerPlus OÜ -le ? Läheksin [PERSON_…" at bounding box center [477, 553] width 312 height 47
copy span "MainerPlus OÜ"
